Goal: Navigation & Orientation: Find specific page/section

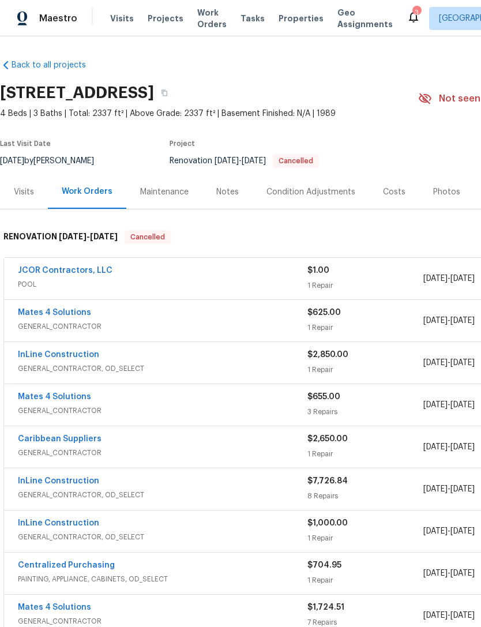
click at [302, 5] on div "Maestro Visits Projects Work Orders Tasks Properties Geo Assignments 3 [GEOGRAP…" at bounding box center [240, 18] width 481 height 36
click at [297, 13] on span "Properties" at bounding box center [301, 19] width 45 height 12
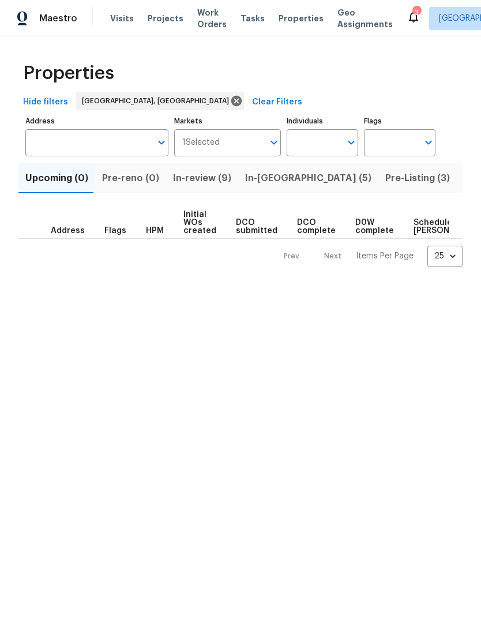
click at [464, 179] on span "Listed (8)" at bounding box center [486, 178] width 44 height 16
